Goal: Information Seeking & Learning: Find specific fact

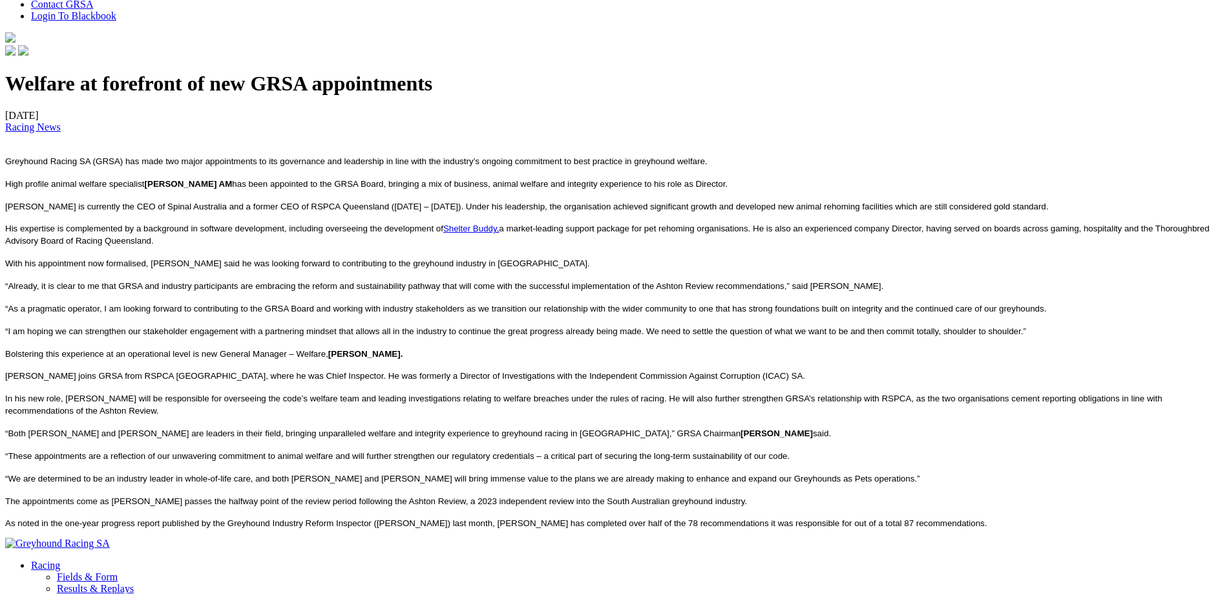
scroll to position [452, 0]
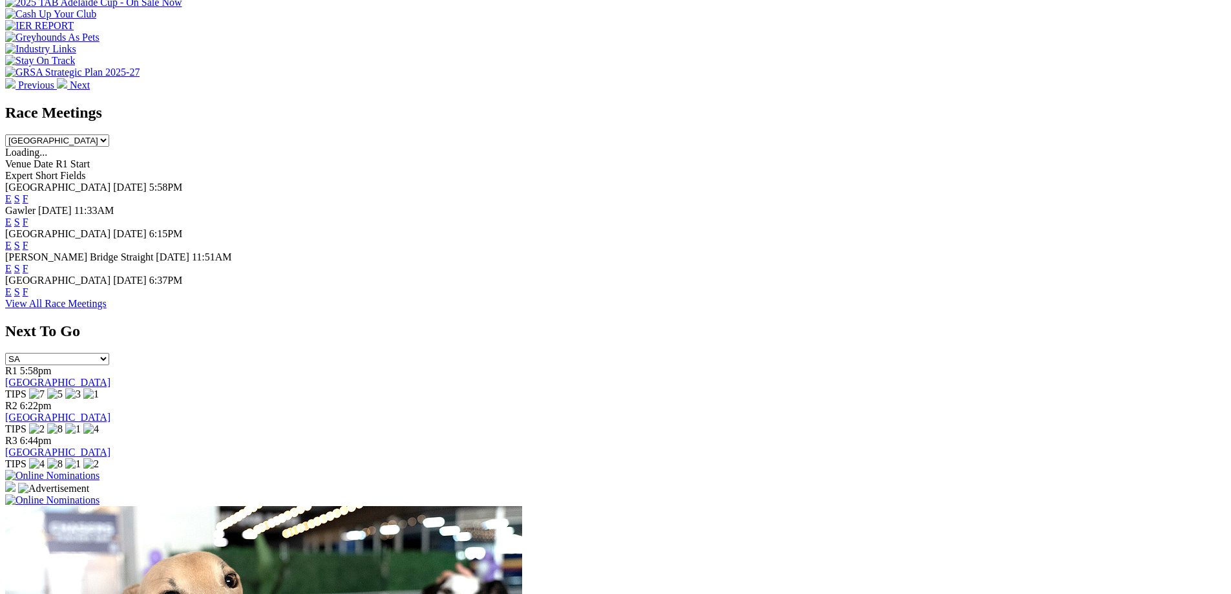
scroll to position [517, 0]
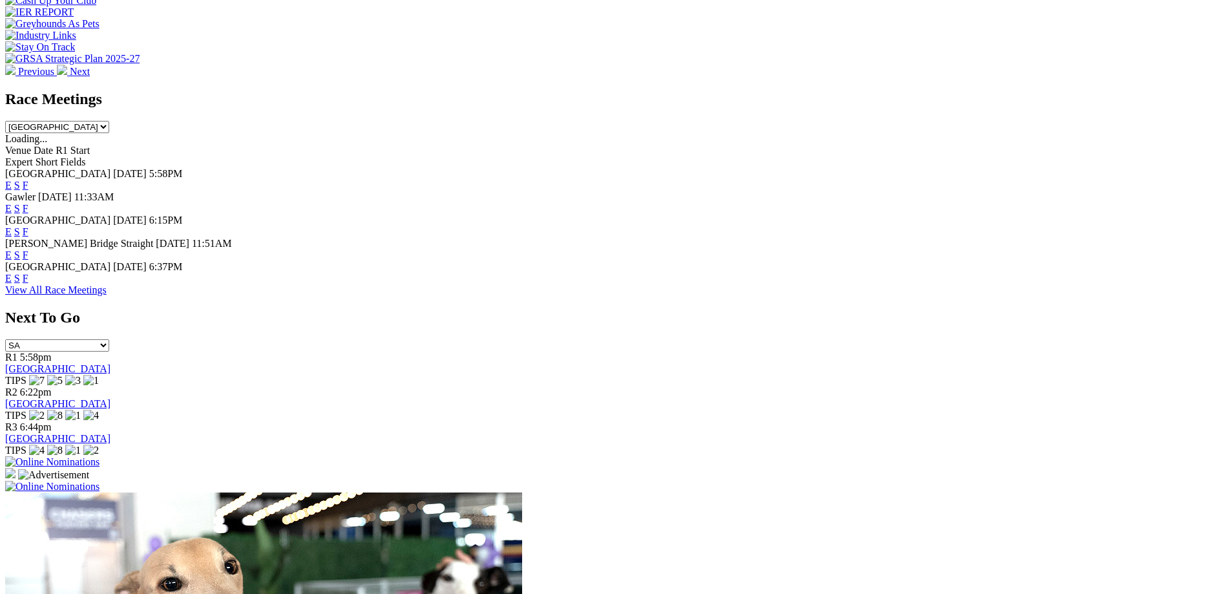
click at [28, 273] on link "F" at bounding box center [26, 278] width 6 height 11
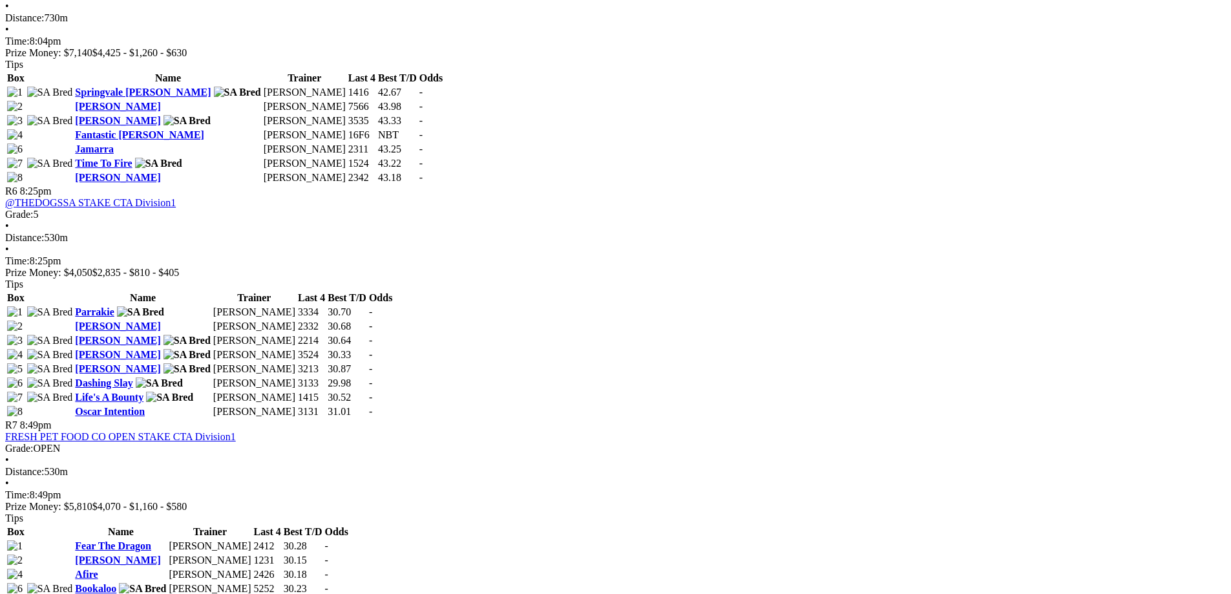
scroll to position [1680, 0]
